Goal: Obtain resource: Obtain resource

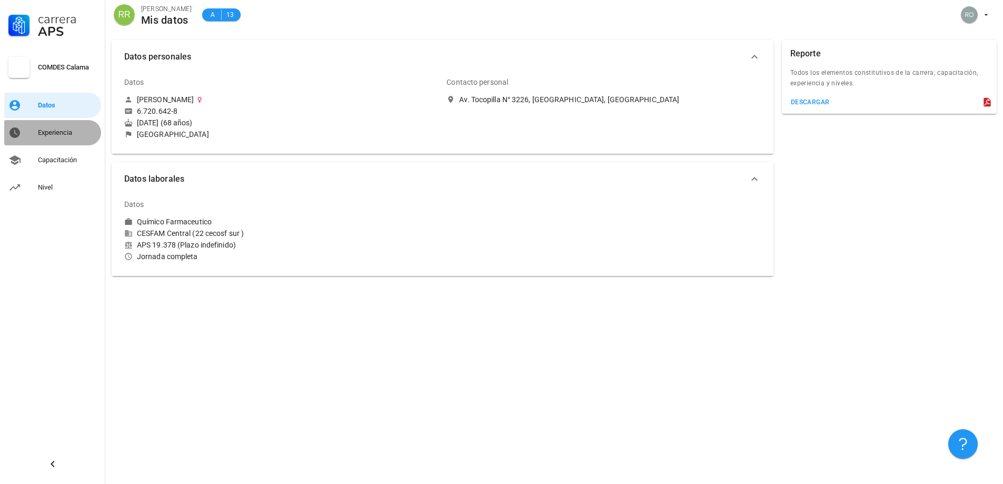
click at [50, 135] on div "Experiencia" at bounding box center [67, 133] width 59 height 8
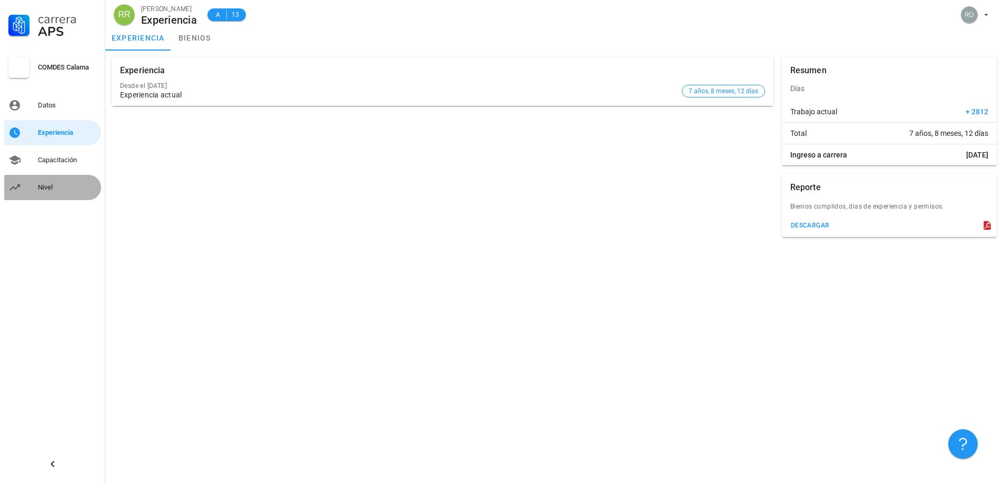
click at [41, 188] on div "Nivel" at bounding box center [67, 187] width 59 height 8
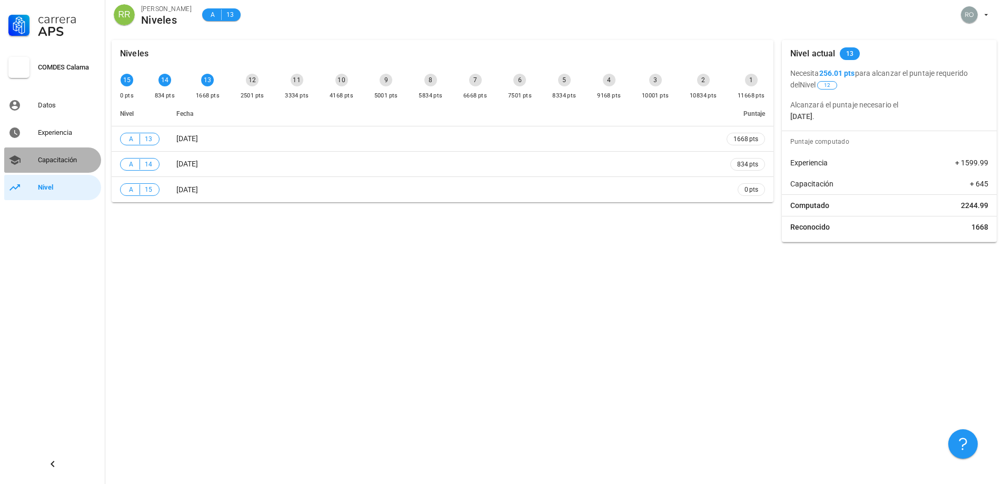
click at [55, 160] on div "Capacitación" at bounding box center [67, 160] width 59 height 8
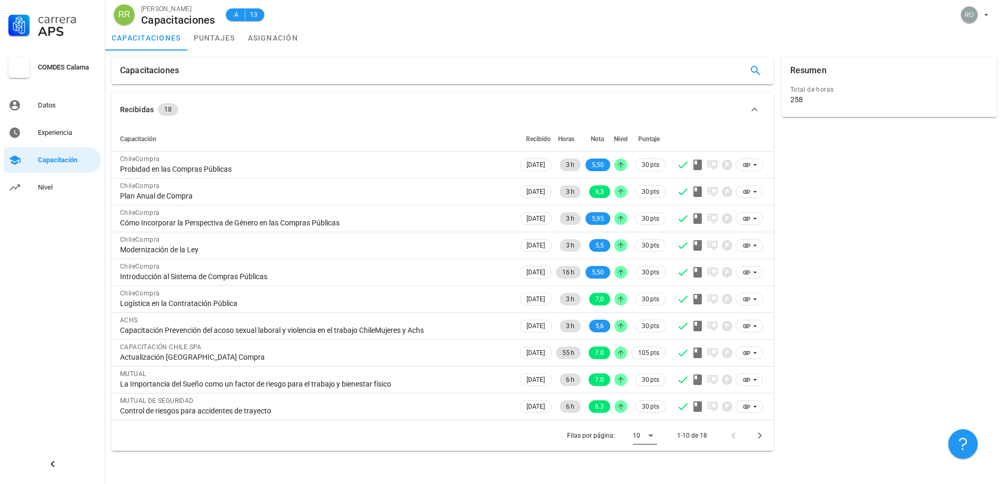
click at [651, 435] on icon at bounding box center [650, 436] width 5 height 3
click at [650, 461] on div "Todos" at bounding box center [653, 461] width 23 height 10
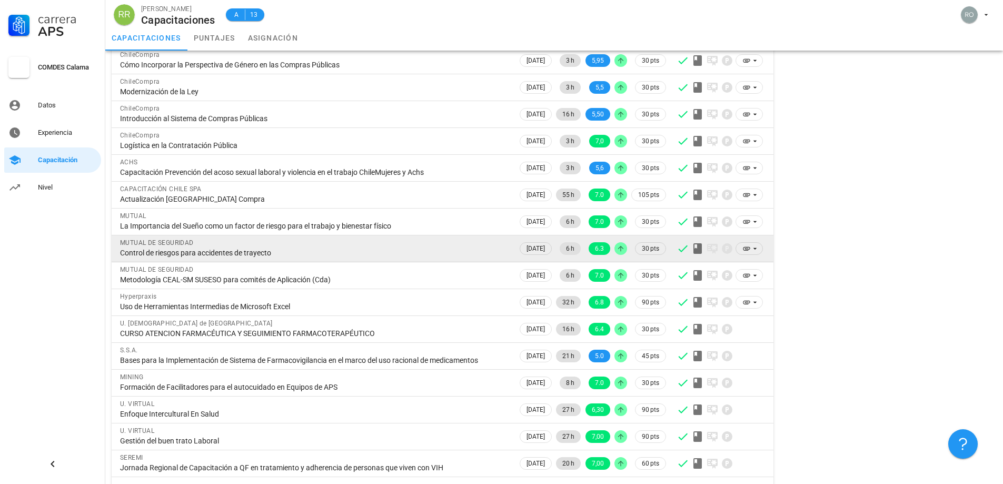
scroll to position [188, 0]
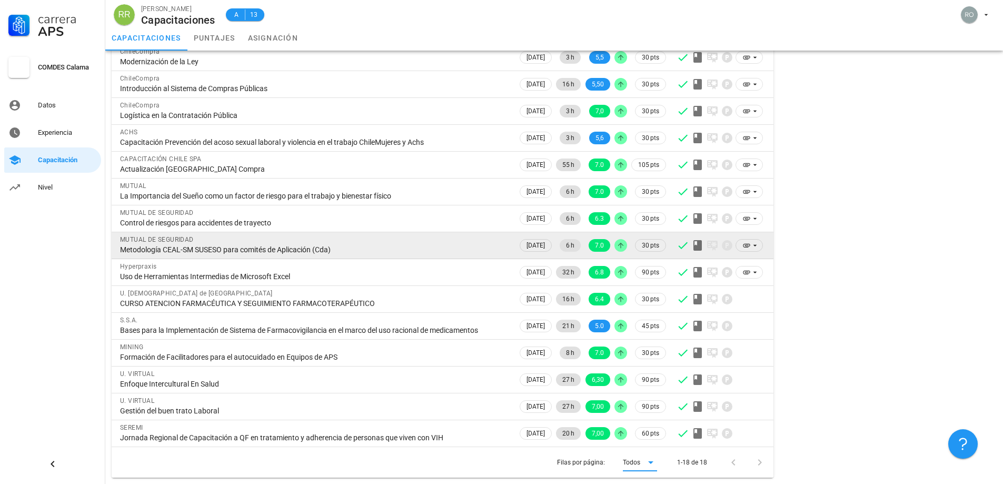
click at [153, 244] on div "MUTUAL DE SEGURIDAD" at bounding box center [314, 239] width 389 height 11
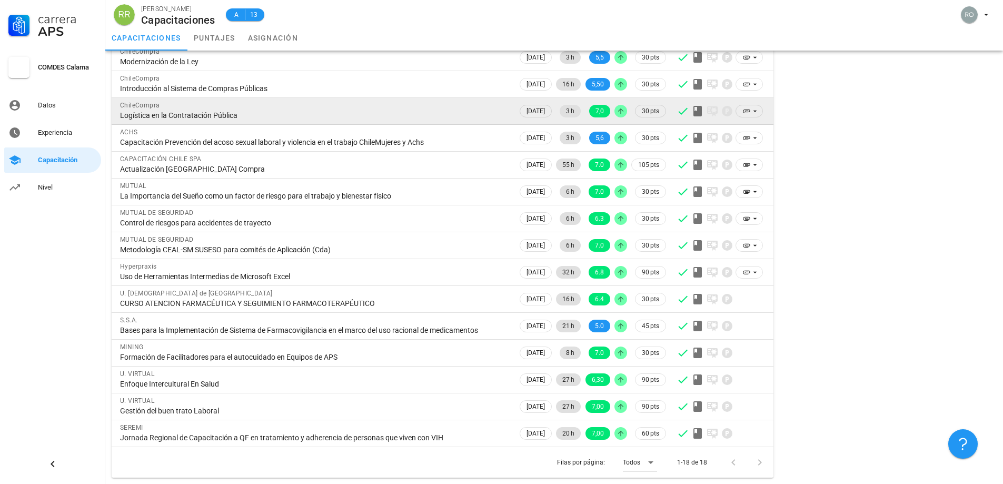
click at [241, 116] on div "Logística en la Contratación Pública" at bounding box center [314, 115] width 389 height 9
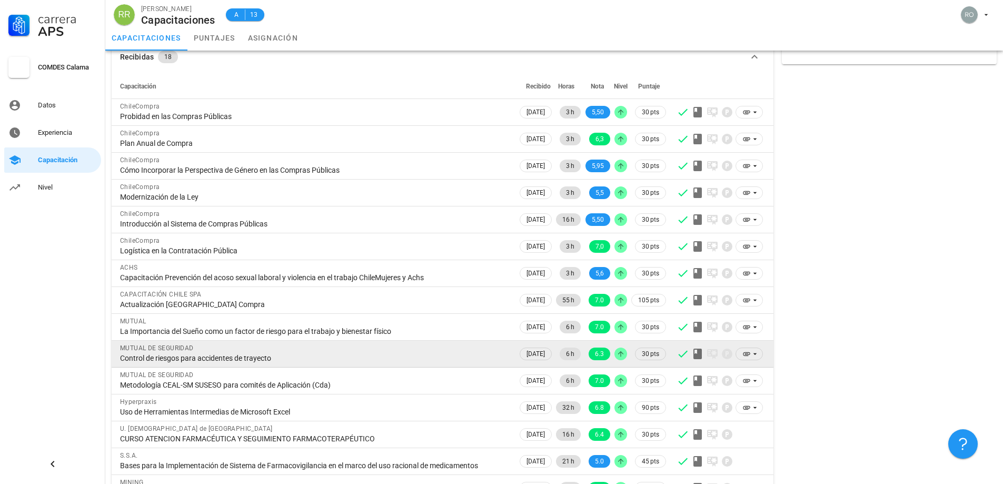
scroll to position [0, 0]
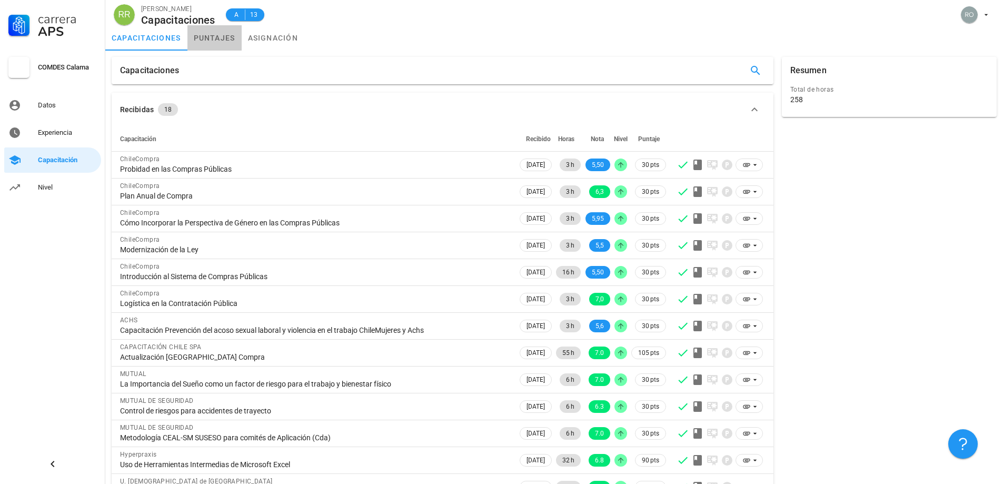
click at [220, 37] on link "puntajes" at bounding box center [214, 37] width 54 height 25
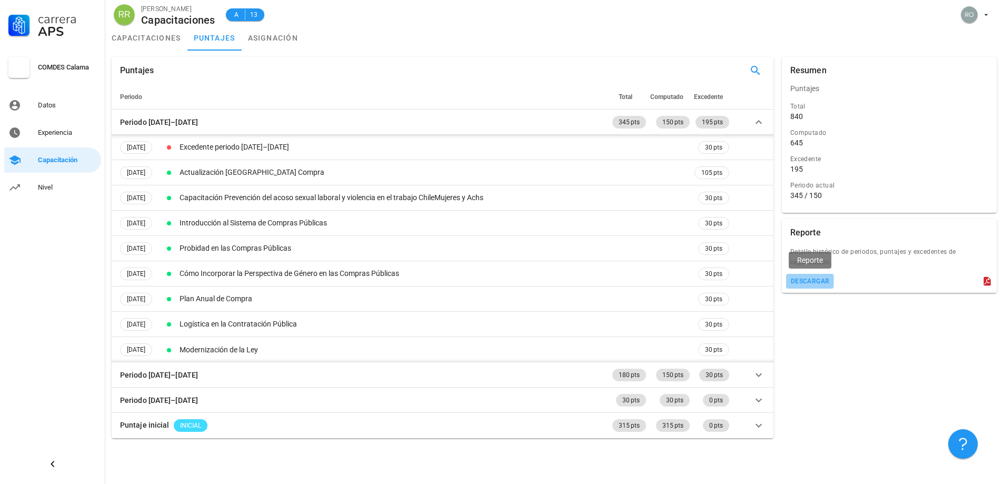
click at [812, 280] on div "descargar" at bounding box center [811, 281] width 40 height 7
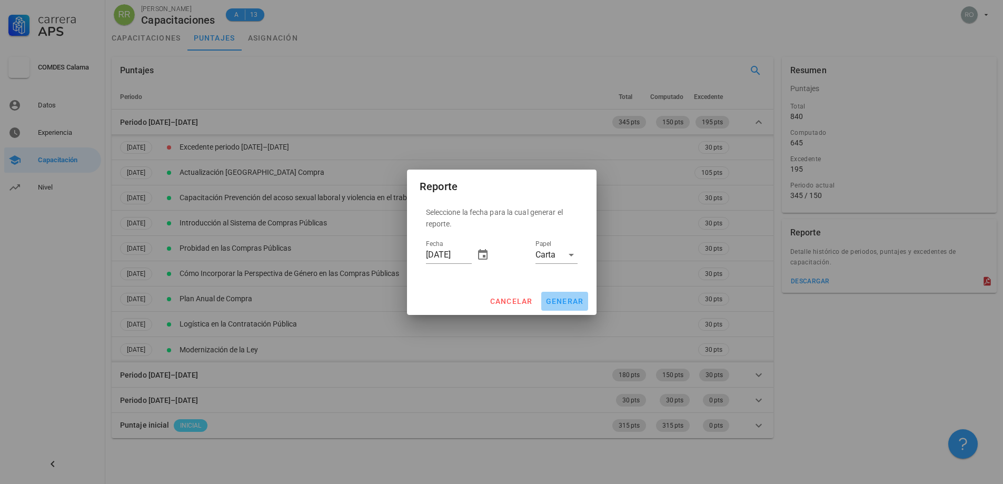
click at [570, 297] on span "generar" at bounding box center [565, 301] width 38 height 8
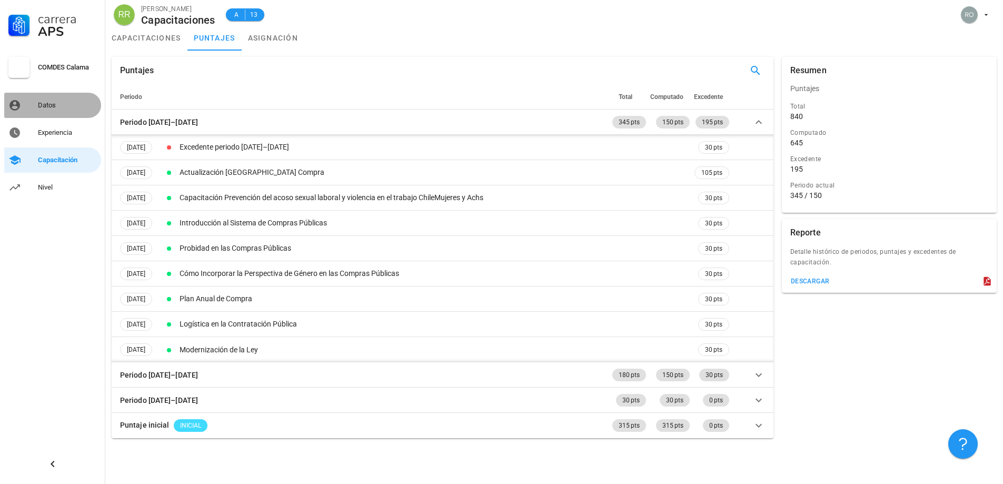
click at [44, 102] on div "Datos" at bounding box center [67, 105] width 59 height 8
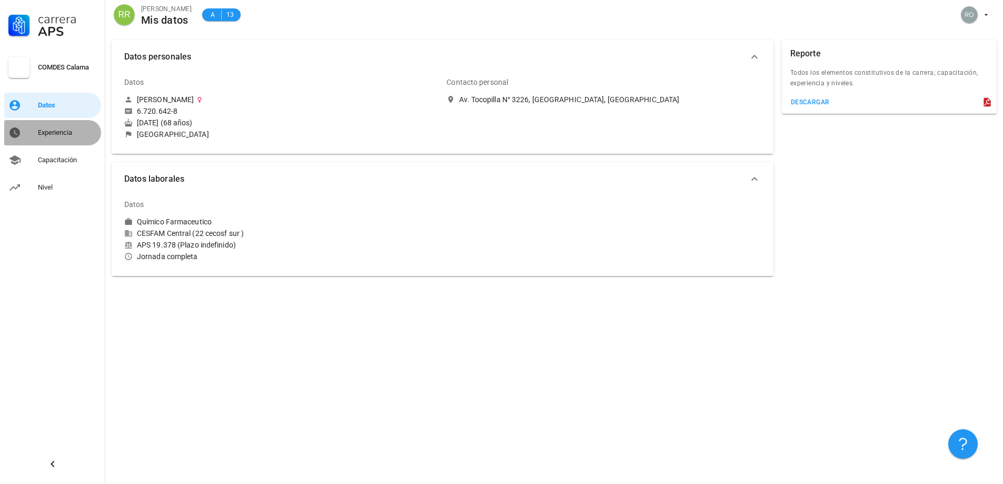
click at [55, 131] on div "Experiencia" at bounding box center [67, 133] width 59 height 8
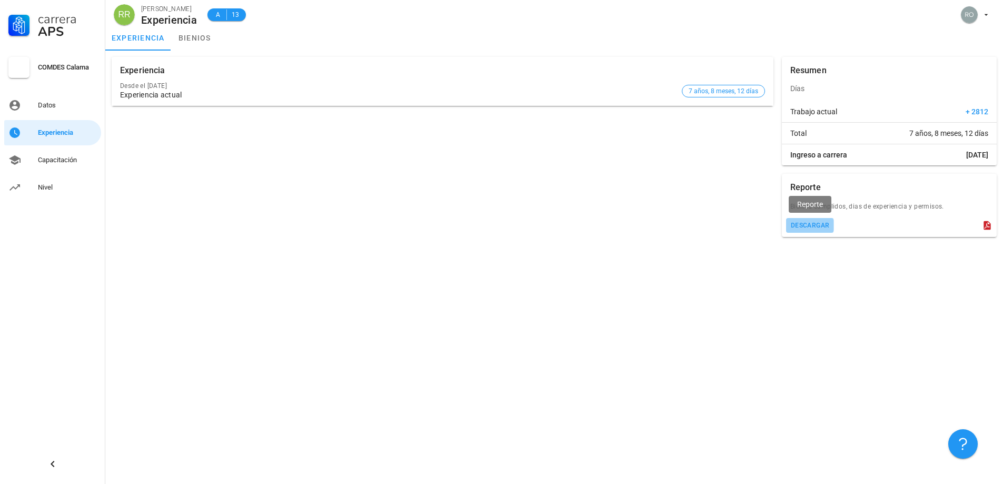
click at [806, 226] on div "descargar" at bounding box center [811, 225] width 40 height 7
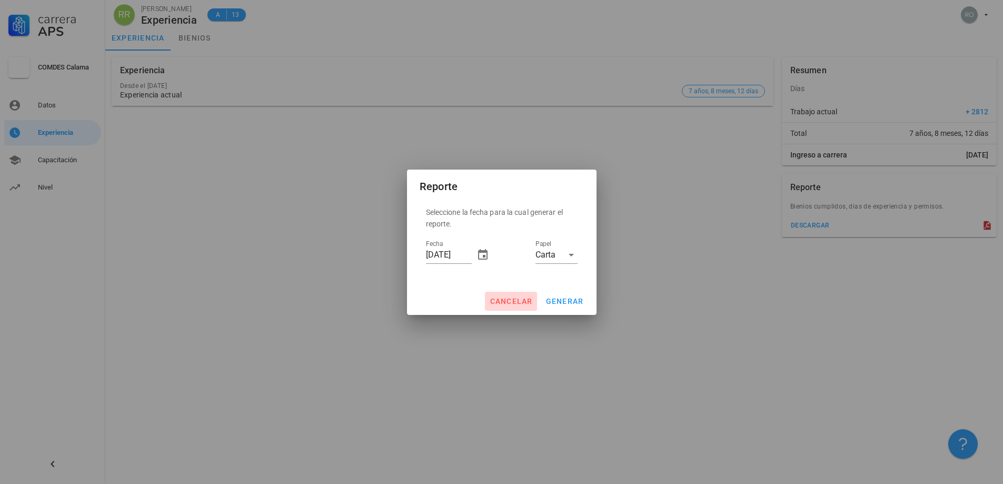
click at [518, 299] on span "cancelar" at bounding box center [510, 301] width 43 height 8
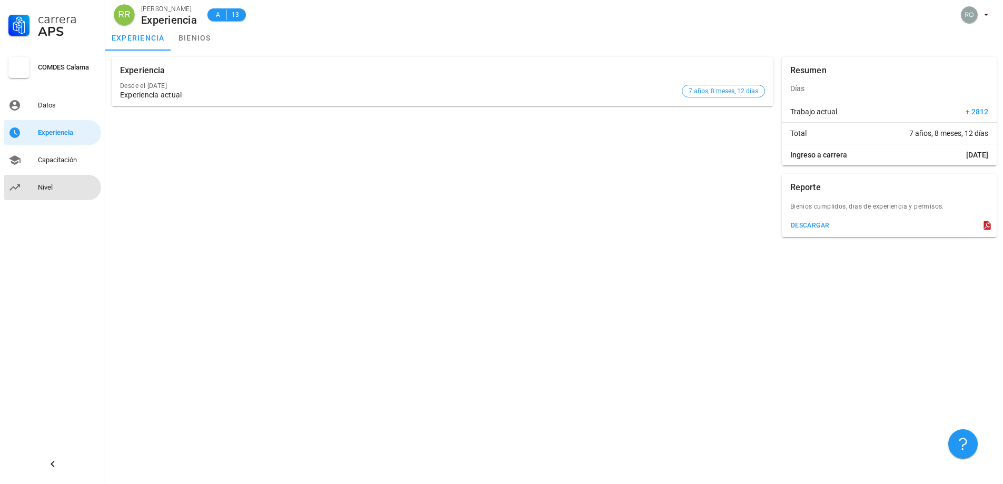
click at [44, 190] on div "Nivel" at bounding box center [67, 187] width 59 height 8
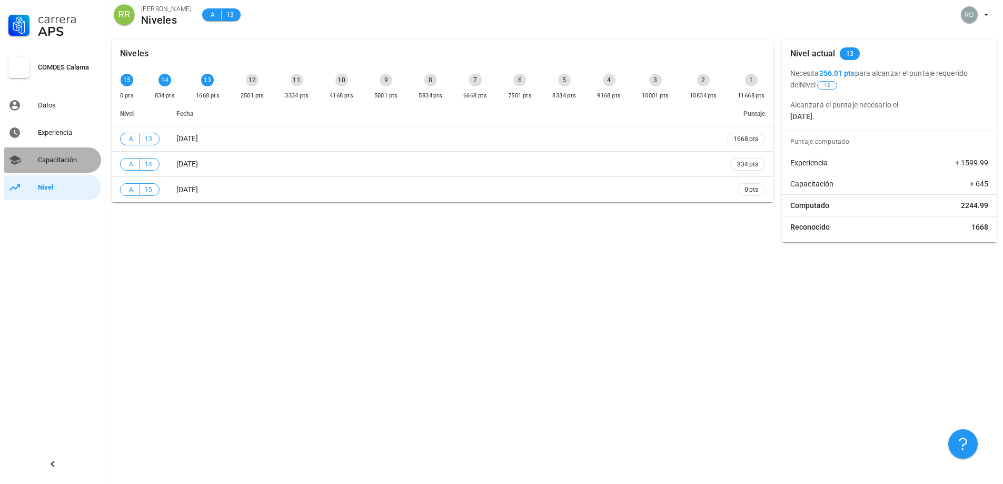
click at [65, 158] on div "Capacitación" at bounding box center [67, 160] width 59 height 8
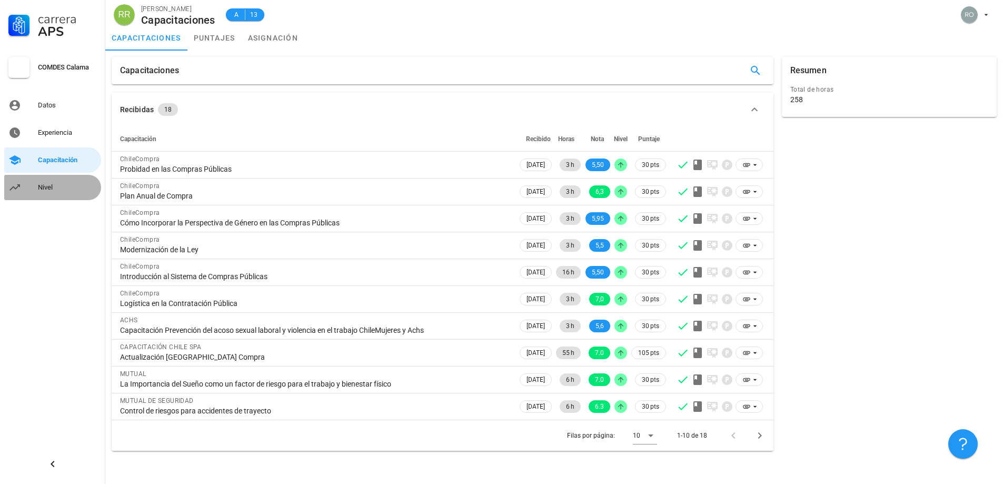
click at [51, 181] on div "Nivel" at bounding box center [67, 187] width 59 height 17
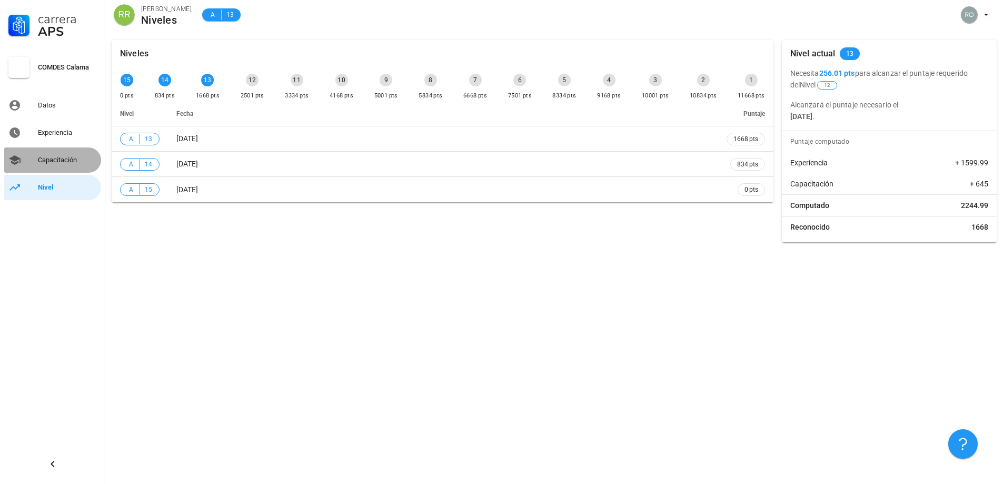
click at [56, 158] on div "Capacitación" at bounding box center [67, 160] width 59 height 8
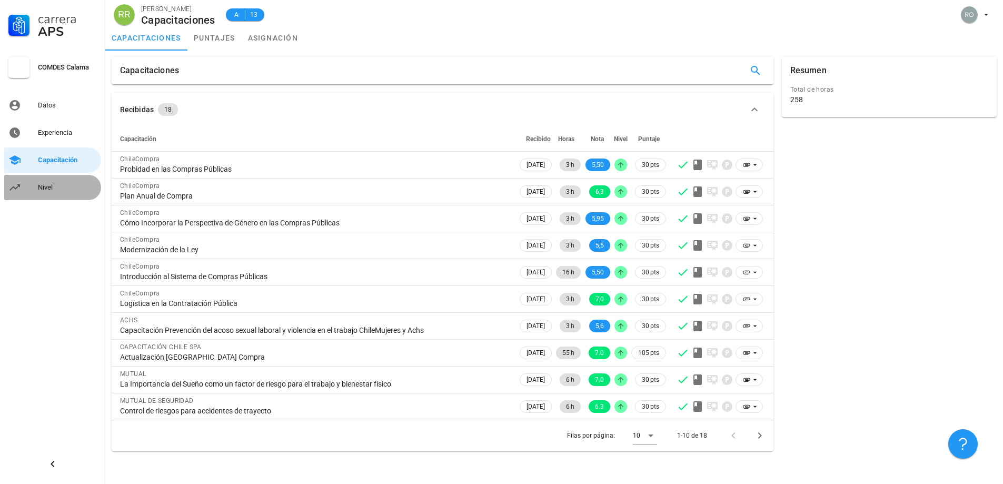
click at [41, 189] on div "Nivel" at bounding box center [67, 187] width 59 height 8
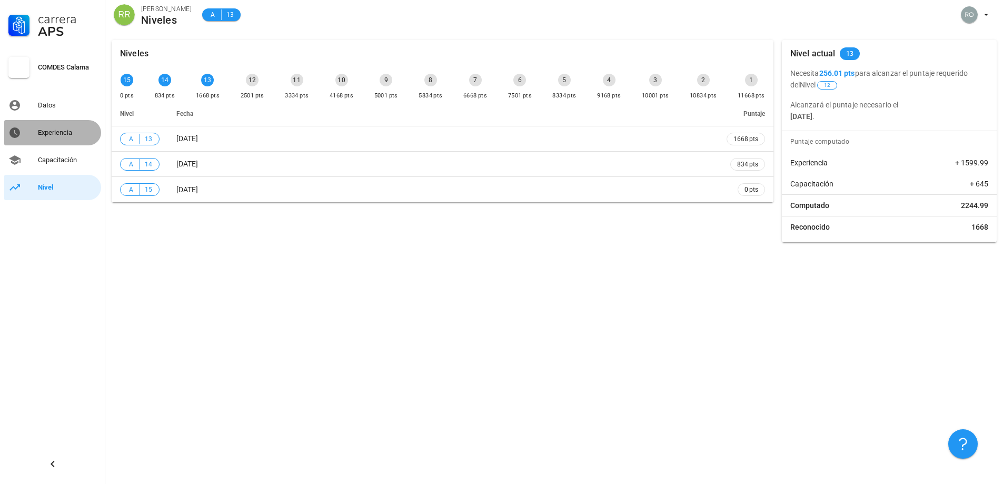
click at [56, 134] on div "Experiencia" at bounding box center [67, 133] width 59 height 8
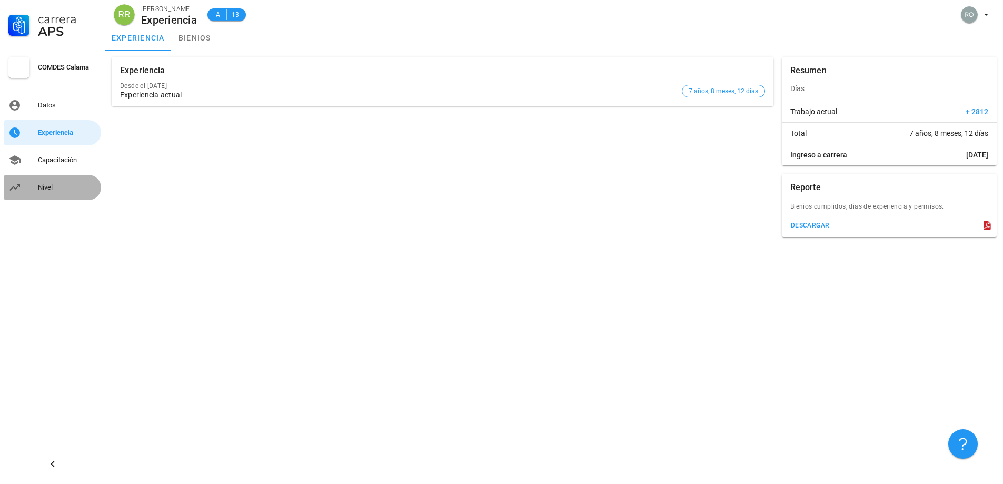
click at [48, 191] on div "Nivel" at bounding box center [67, 187] width 59 height 8
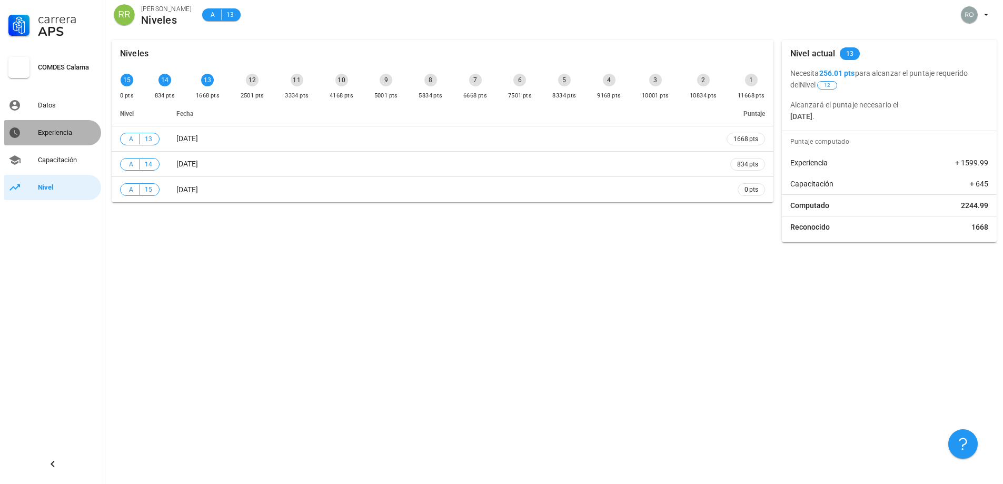
click at [45, 133] on div "Experiencia" at bounding box center [67, 133] width 59 height 8
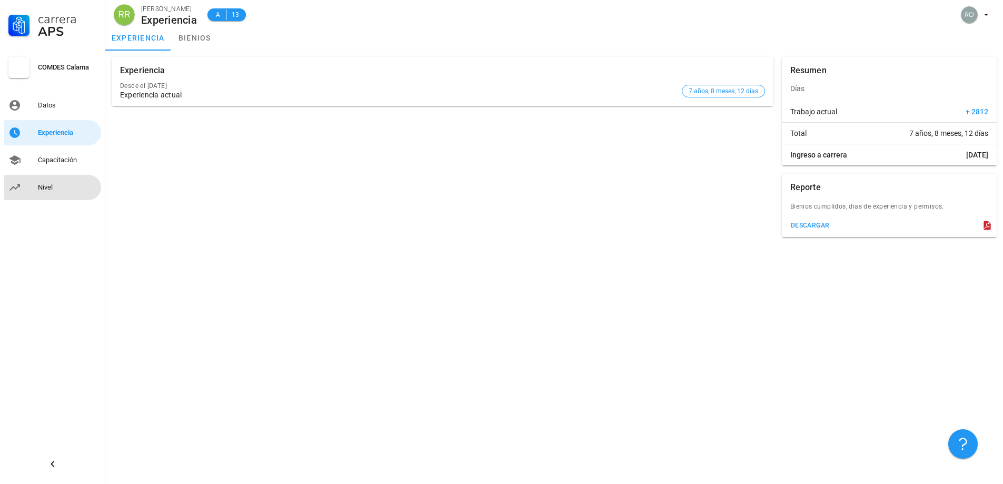
click at [51, 188] on div "Nivel" at bounding box center [67, 187] width 59 height 8
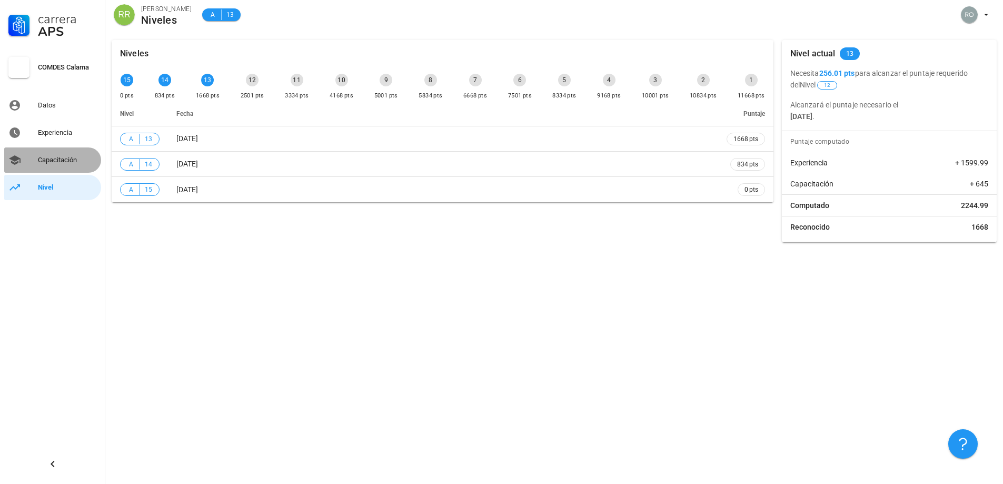
click at [56, 160] on div "Capacitación" at bounding box center [67, 160] width 59 height 8
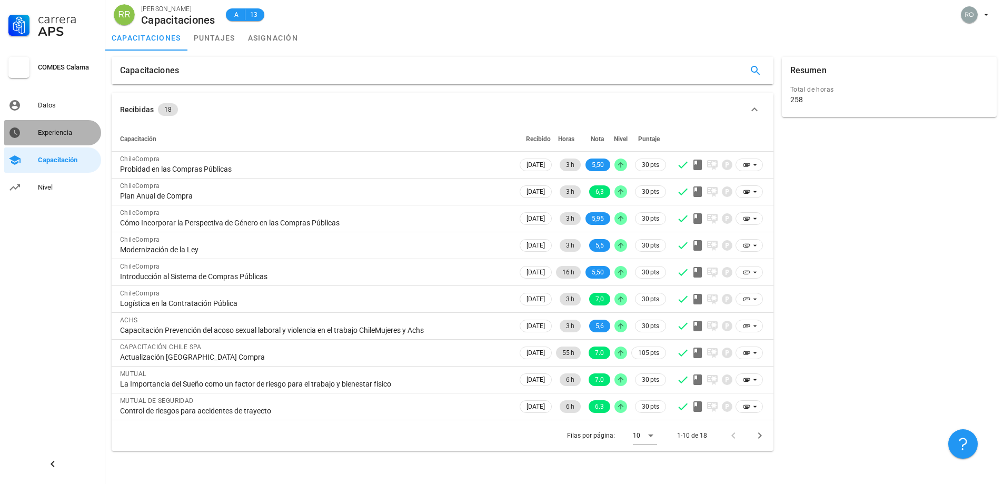
click at [48, 135] on div "Experiencia" at bounding box center [67, 133] width 59 height 8
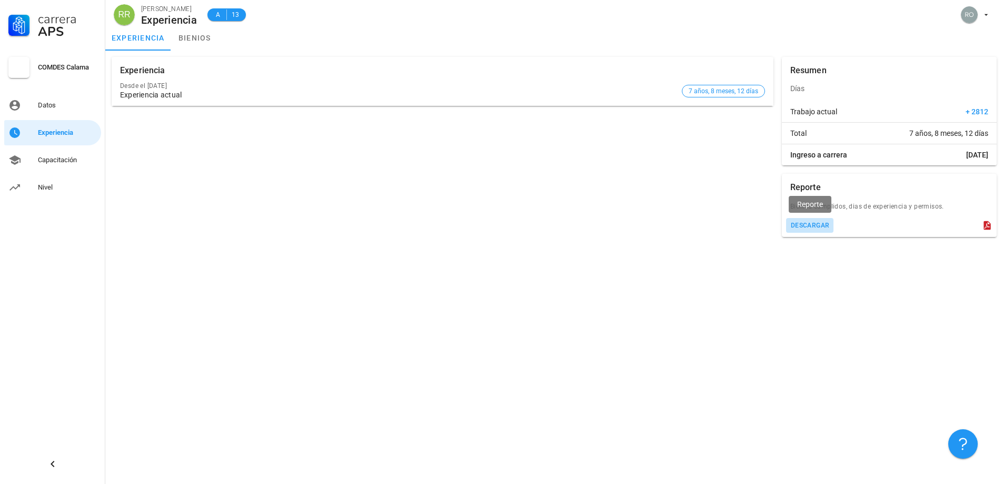
click at [810, 223] on div "descargar" at bounding box center [811, 225] width 40 height 7
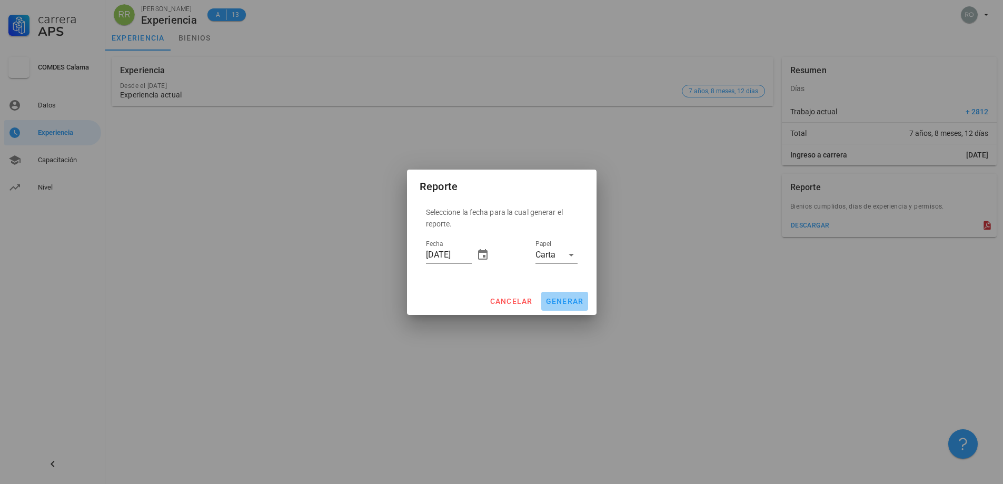
click at [565, 299] on span "generar" at bounding box center [565, 301] width 38 height 8
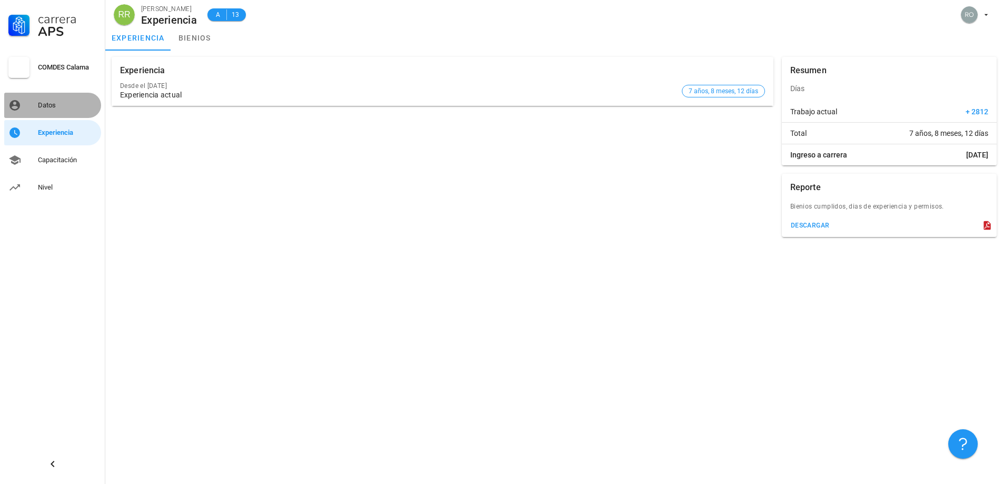
click at [42, 105] on div "Datos" at bounding box center [67, 105] width 59 height 8
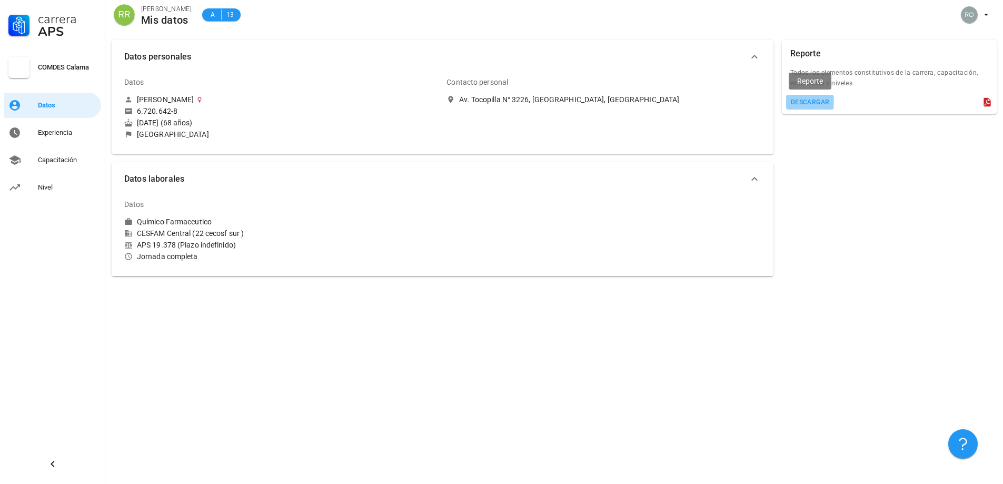
click at [803, 100] on div "descargar" at bounding box center [811, 101] width 40 height 7
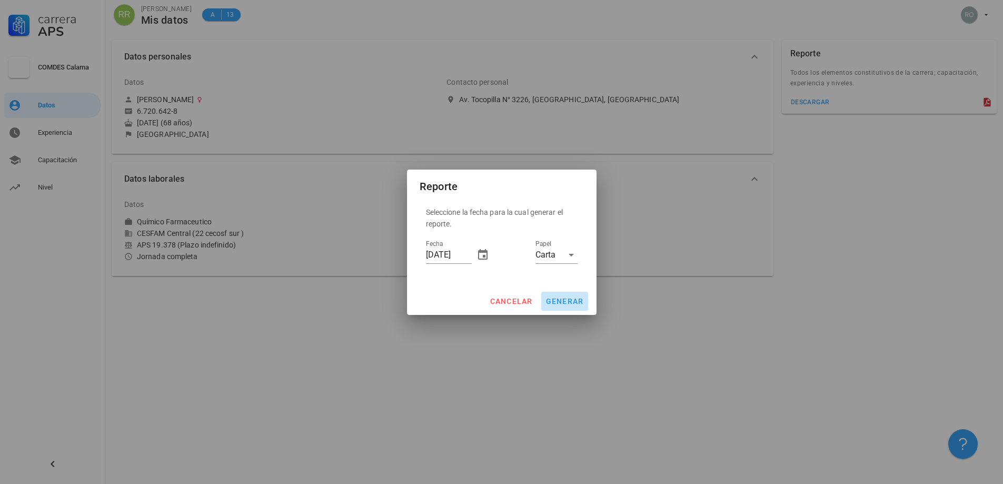
click at [565, 301] on span "generar" at bounding box center [565, 301] width 38 height 8
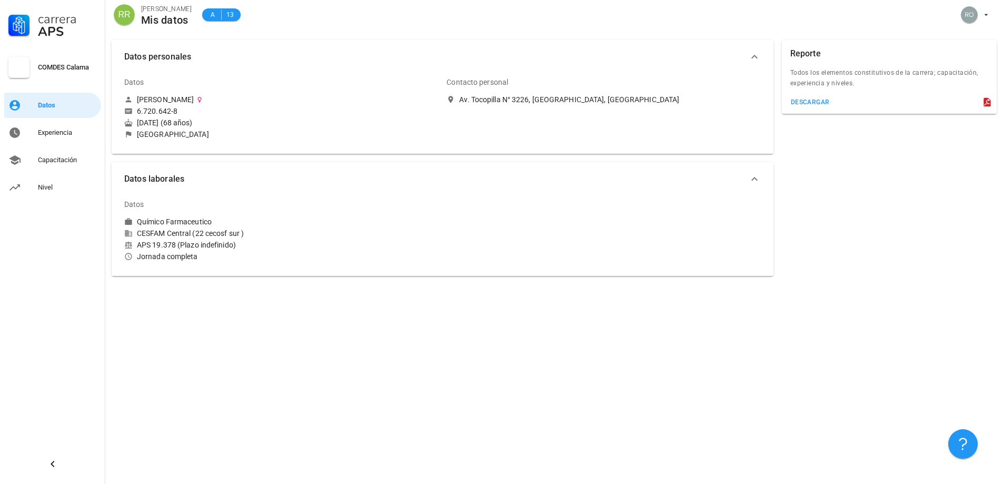
click at [53, 332] on div "Carrera APS COMDES Calama Datos Experiencia Capacitación Nivel" at bounding box center [52, 242] width 105 height 484
click at [57, 130] on div "Experiencia" at bounding box center [67, 133] width 59 height 8
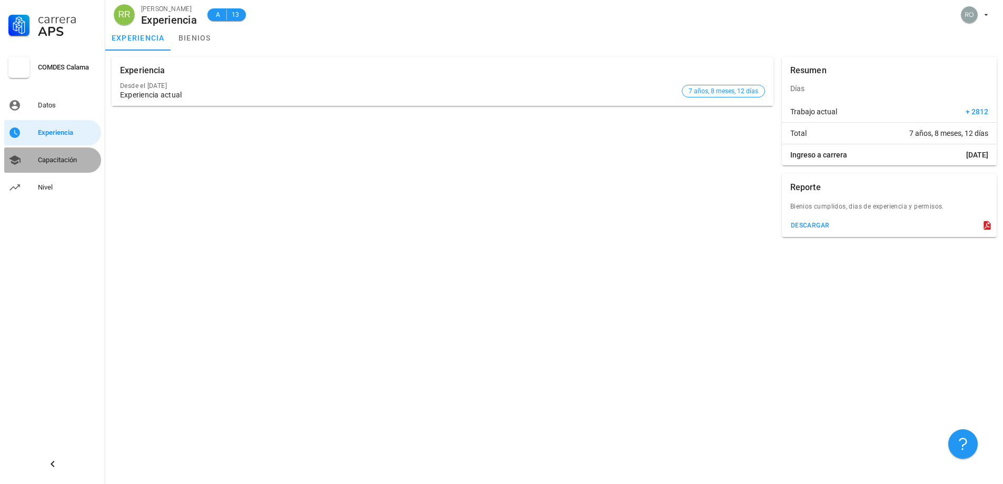
click at [60, 162] on div "Capacitación" at bounding box center [67, 160] width 59 height 8
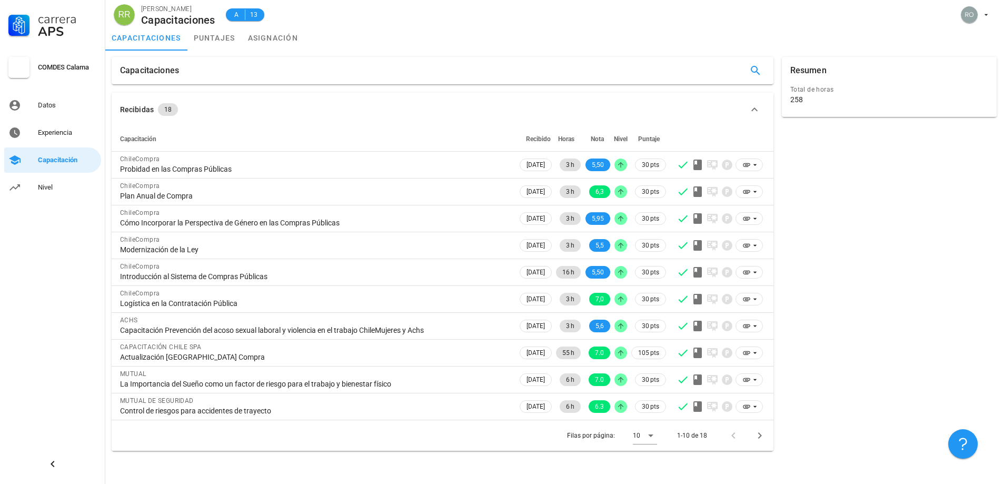
click at [846, 213] on div "Resumen Total de horas 258" at bounding box center [889, 254] width 223 height 402
click at [212, 41] on link "puntajes" at bounding box center [214, 37] width 54 height 25
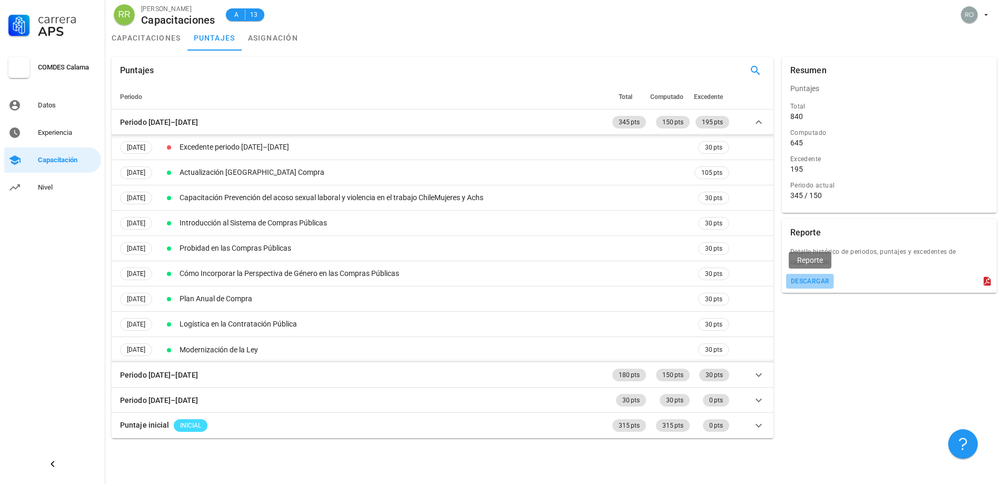
click at [808, 279] on div "descargar" at bounding box center [811, 281] width 40 height 7
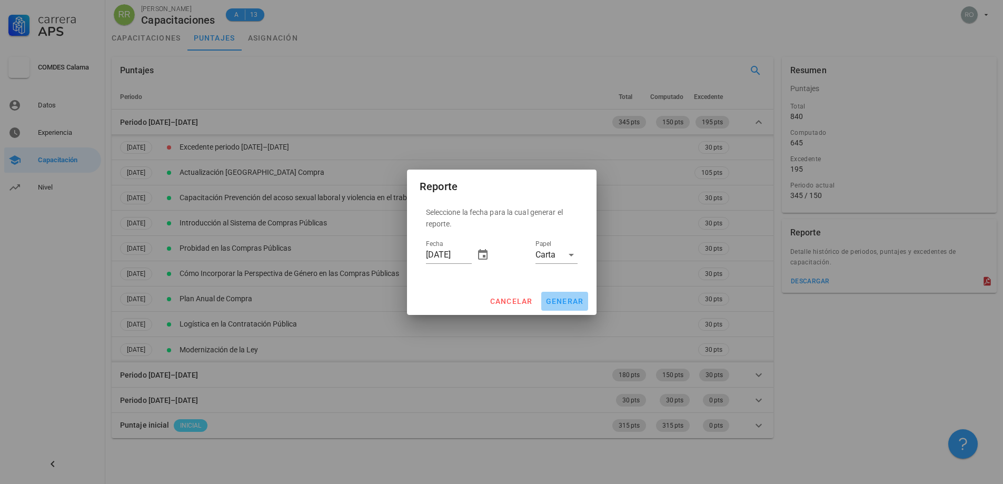
click at [570, 296] on button "generar" at bounding box center [564, 301] width 47 height 19
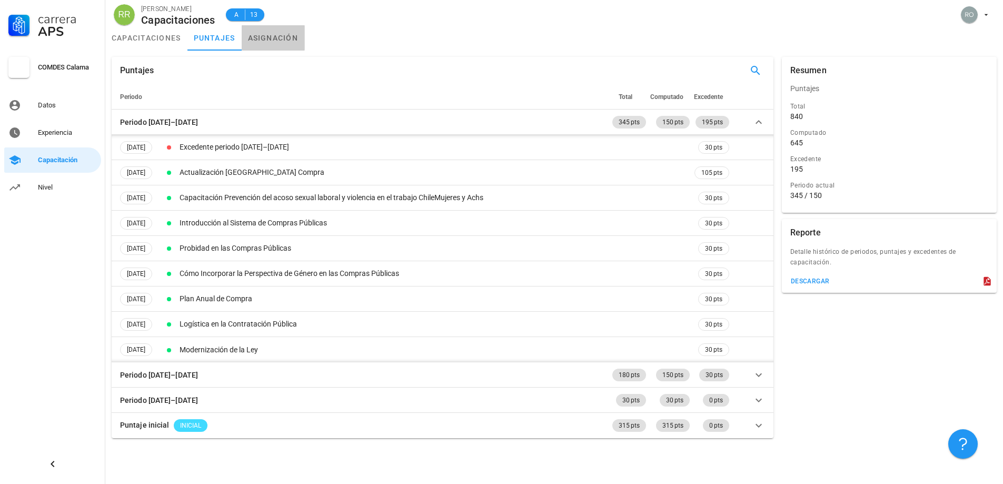
click at [272, 42] on link "asignación" at bounding box center [273, 37] width 63 height 25
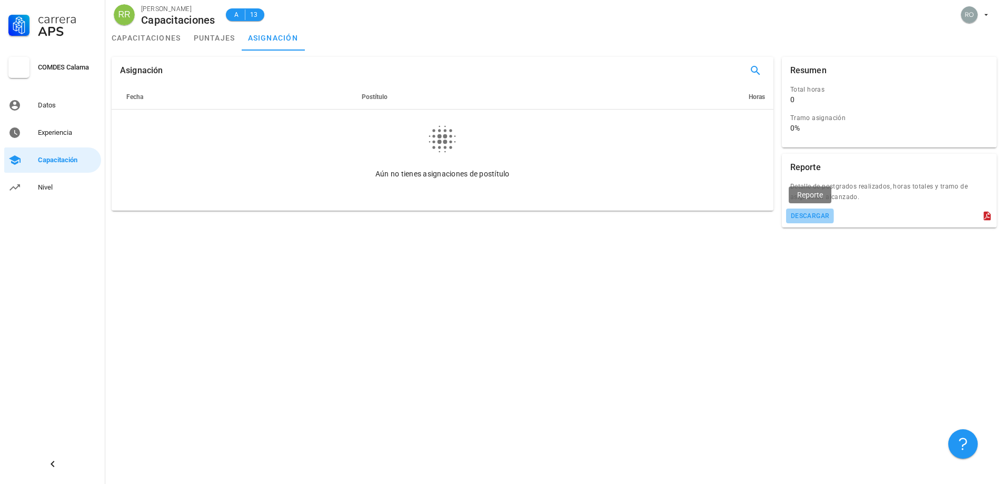
click at [807, 212] on div "descargar" at bounding box center [811, 215] width 40 height 7
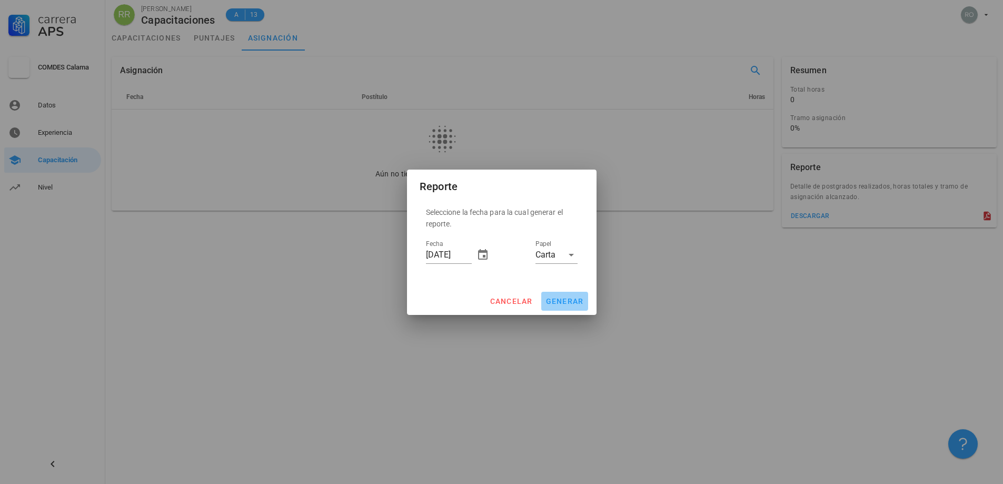
click at [564, 302] on span "generar" at bounding box center [565, 301] width 38 height 8
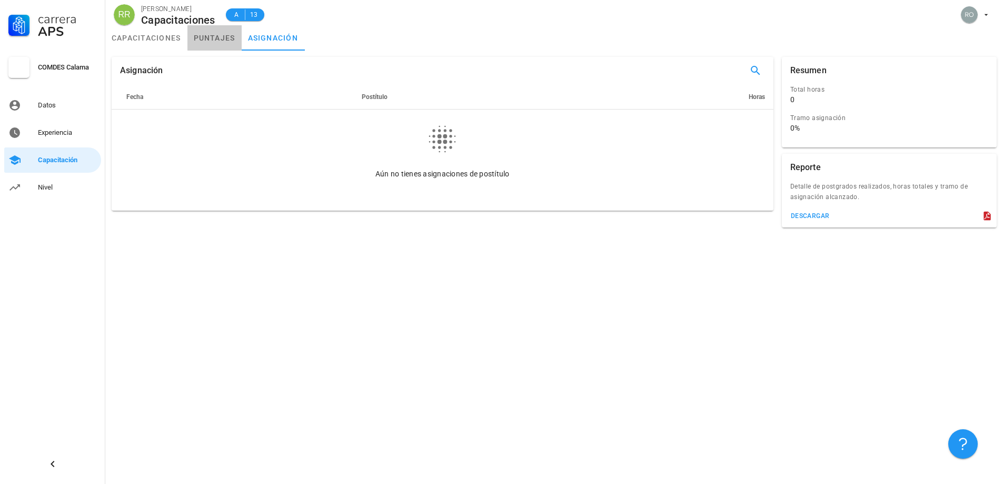
click at [206, 37] on link "puntajes" at bounding box center [214, 37] width 54 height 25
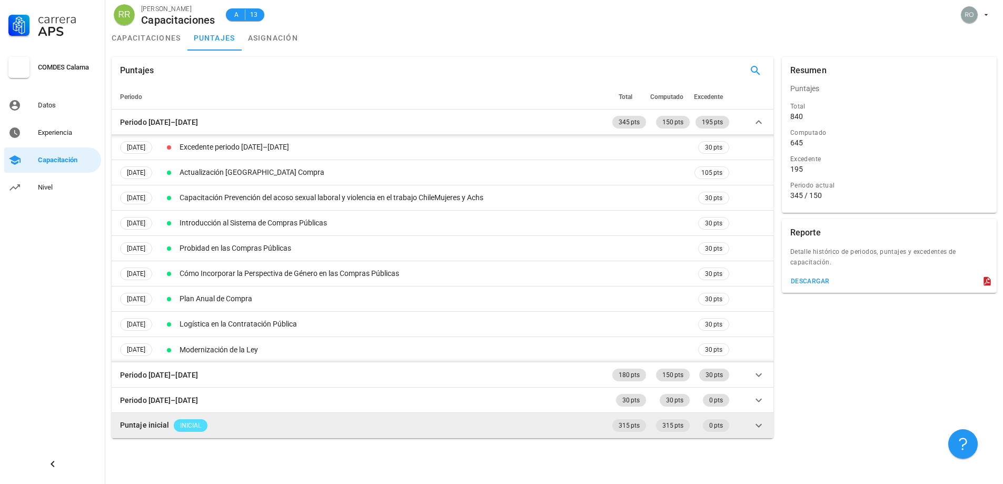
click at [186, 427] on span "INICIAL" at bounding box center [190, 425] width 21 height 13
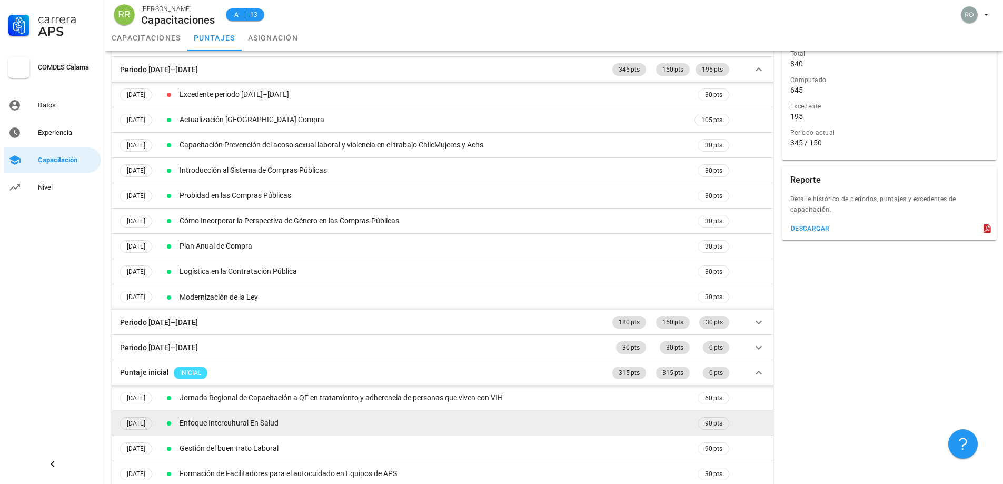
scroll to position [87, 0]
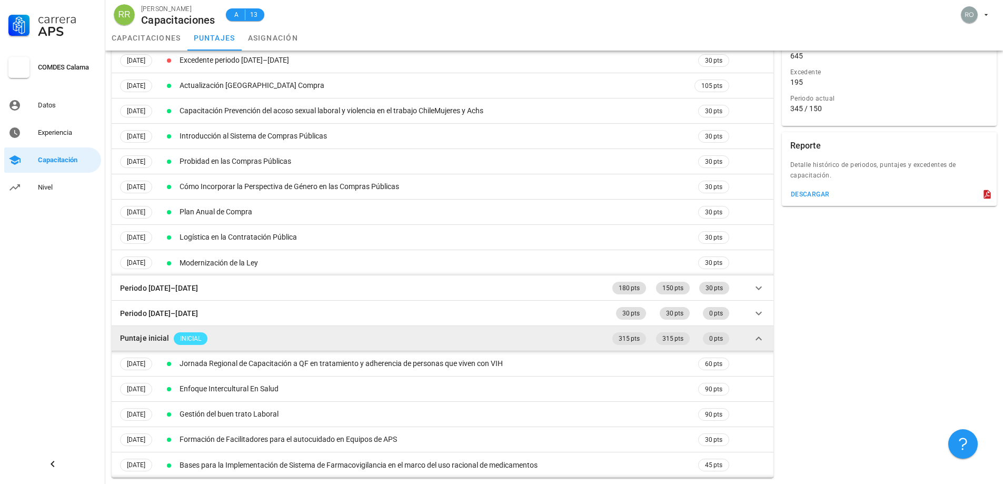
click at [761, 338] on icon at bounding box center [759, 338] width 13 height 13
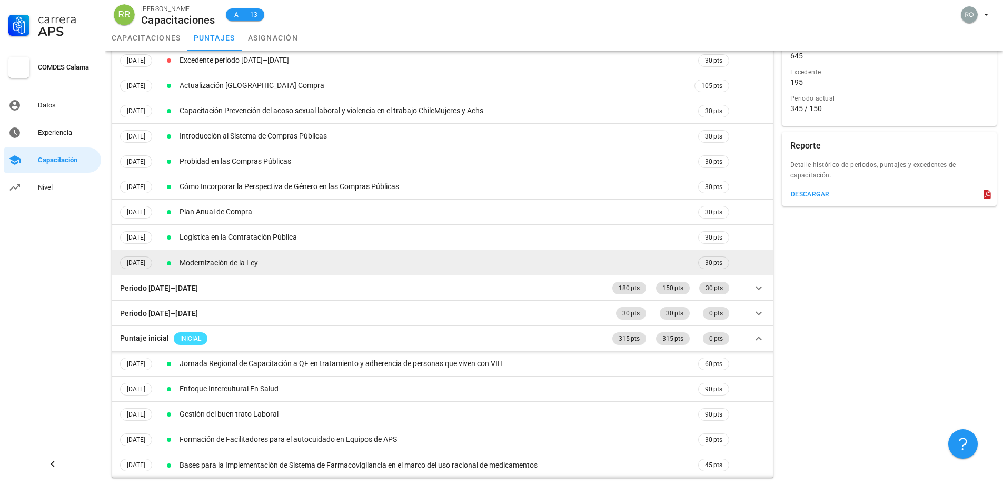
scroll to position [0, 0]
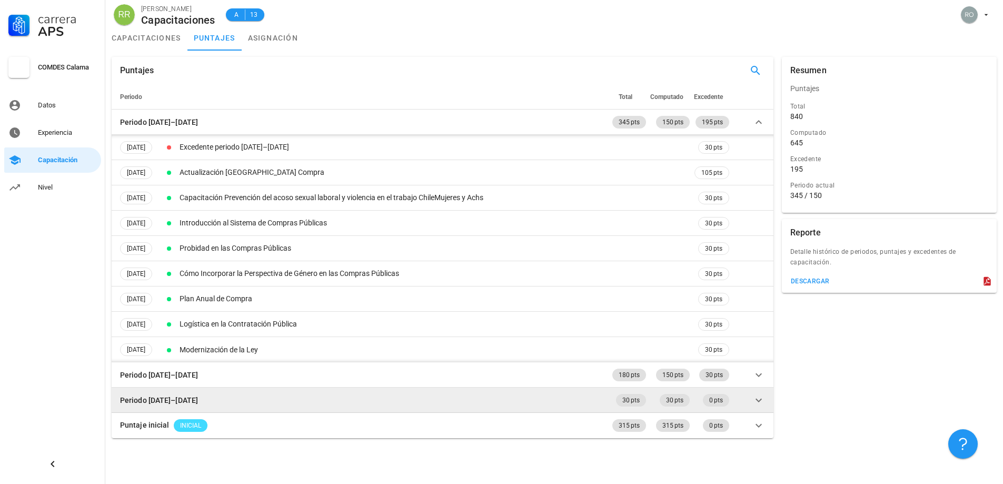
click at [758, 400] on icon at bounding box center [759, 400] width 6 height 4
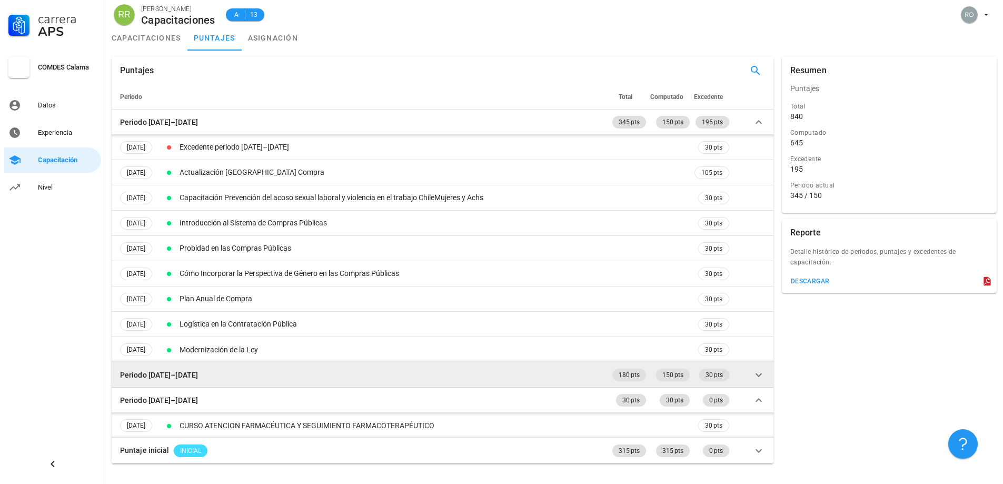
click at [757, 376] on icon at bounding box center [759, 375] width 13 height 13
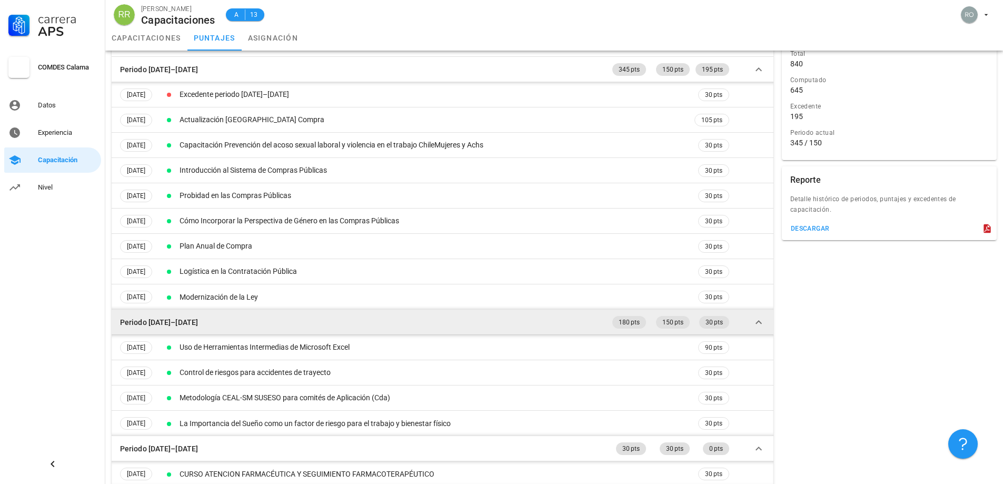
scroll to position [87, 0]
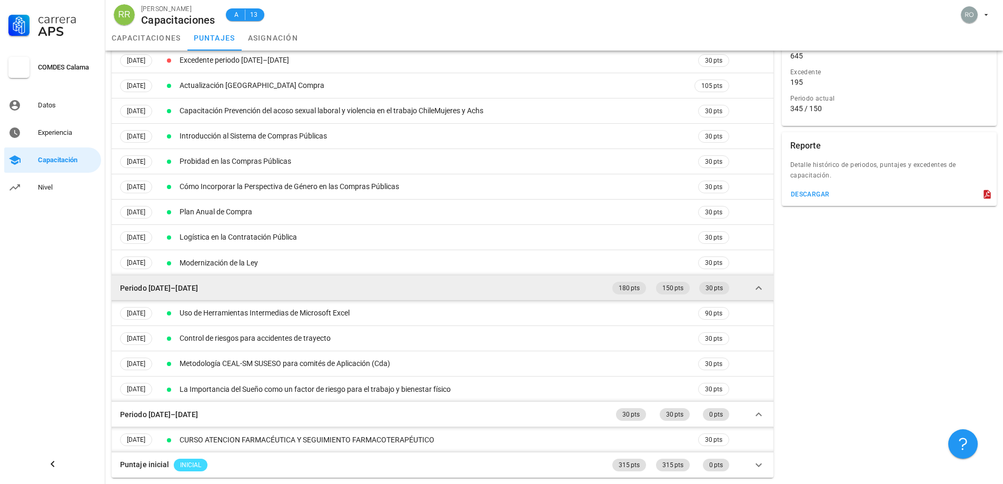
click at [759, 285] on icon at bounding box center [759, 288] width 13 height 13
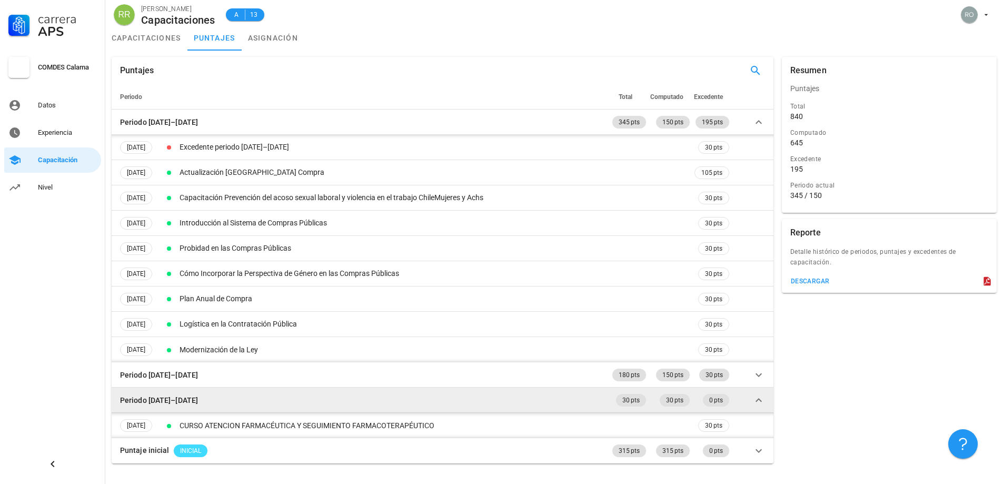
click at [759, 397] on icon at bounding box center [759, 400] width 13 height 13
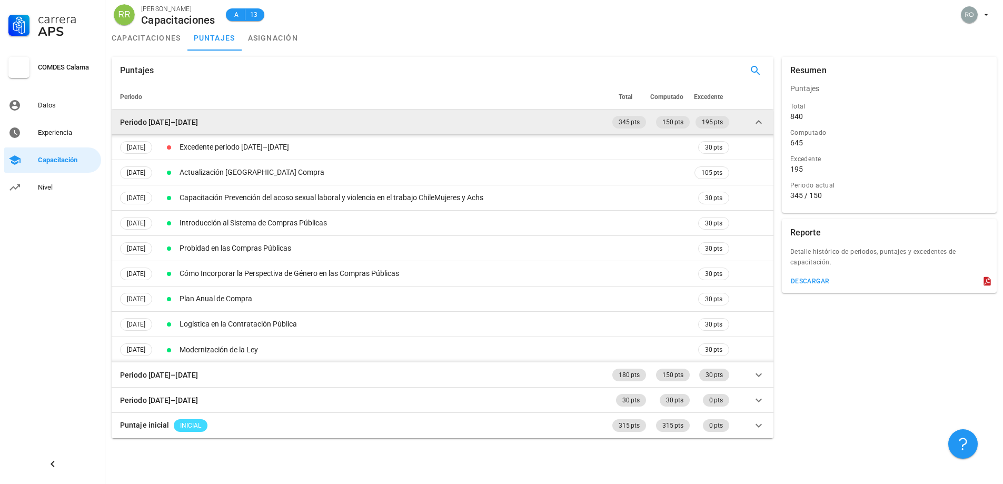
click at [761, 121] on icon at bounding box center [759, 122] width 13 height 13
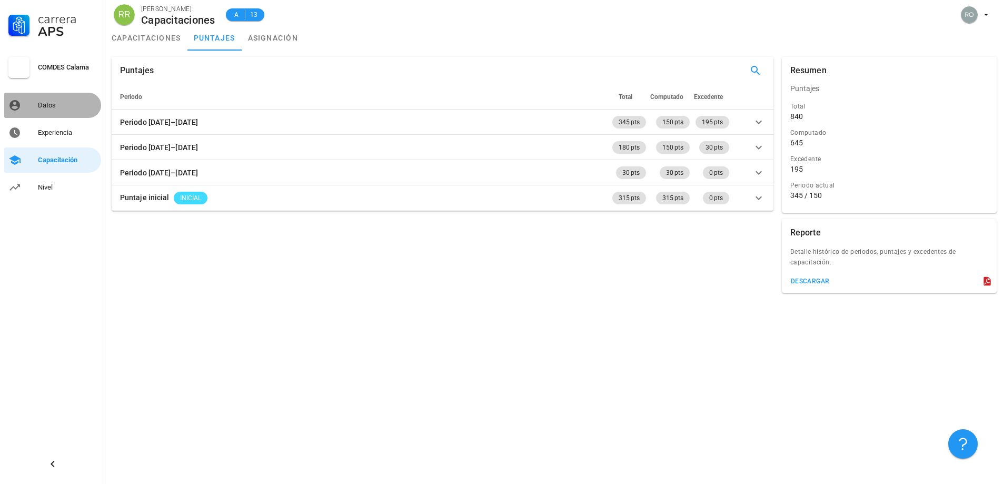
click at [51, 106] on div "Datos" at bounding box center [67, 105] width 59 height 8
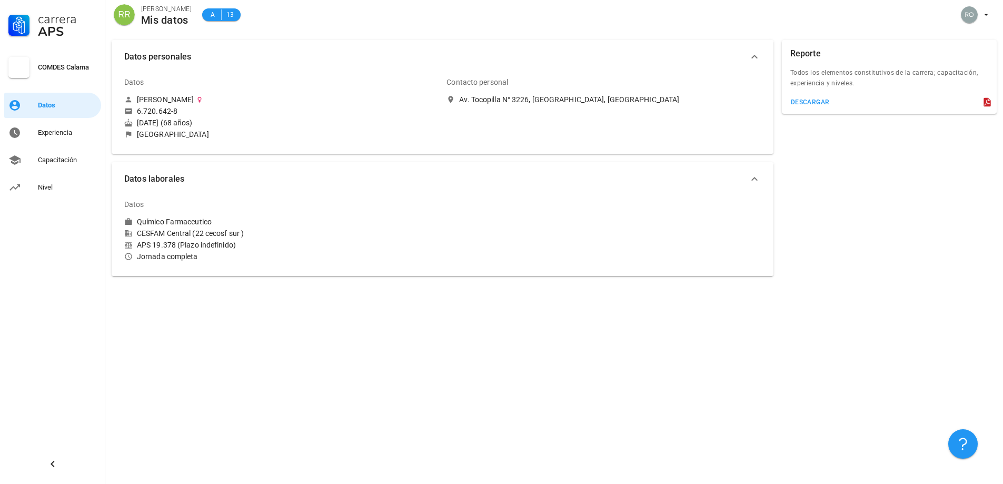
click at [464, 364] on div "Datos personales Datos [PERSON_NAME] 6.720.642-8 [DATE] (68 años) [GEOGRAPHIC_D…" at bounding box center [554, 259] width 898 height 450
click at [806, 134] on div "Reporte Todos los elementos constitutivos de la carrera; capacitación, experien…" at bounding box center [889, 158] width 223 height 244
click at [752, 178] on icon "button" at bounding box center [754, 179] width 13 height 13
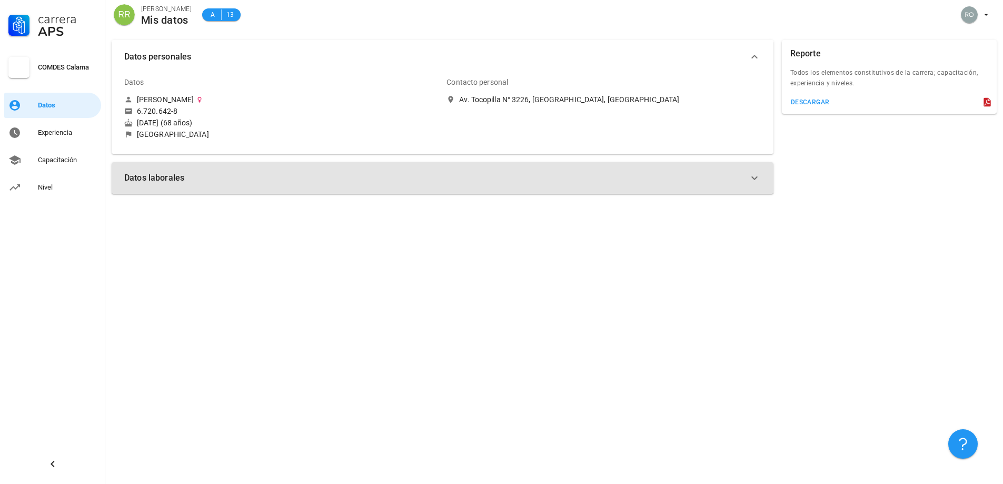
click at [752, 178] on icon "button" at bounding box center [754, 178] width 13 height 13
